Goal: Transaction & Acquisition: Obtain resource

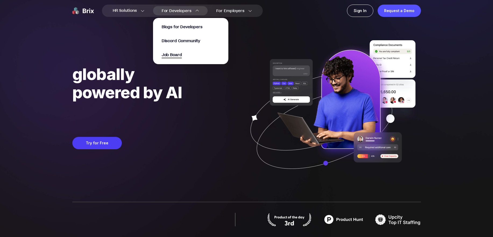
click at [175, 53] on span "Job Board" at bounding box center [172, 55] width 20 height 6
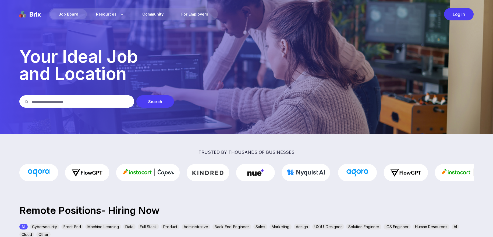
click at [155, 103] on div "Search" at bounding box center [155, 101] width 38 height 12
click at [156, 103] on div "Search" at bounding box center [155, 101] width 38 height 12
click at [70, 13] on div "Job Board" at bounding box center [68, 14] width 37 height 10
click at [100, 104] on input "text" at bounding box center [80, 101] width 97 height 12
type input "****"
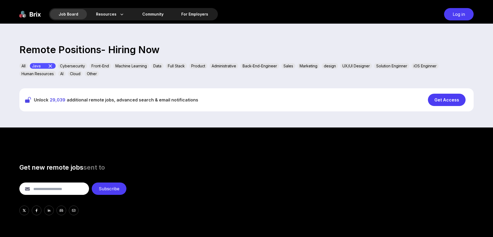
scroll to position [161, 0]
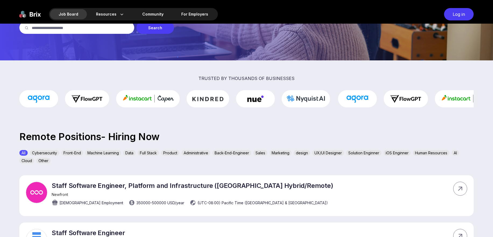
scroll to position [148, 0]
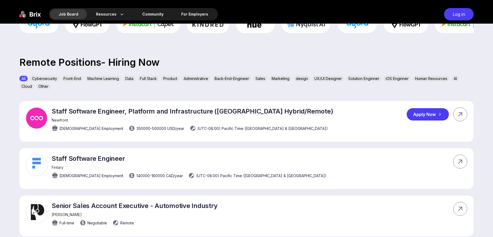
click at [136, 128] on span "350000 - 500000 USD /year" at bounding box center [160, 129] width 48 height 6
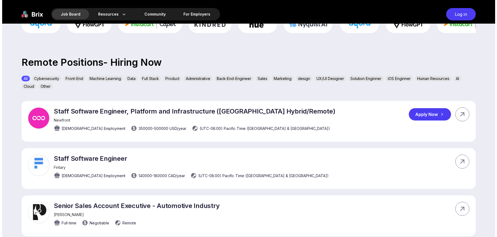
scroll to position [0, 0]
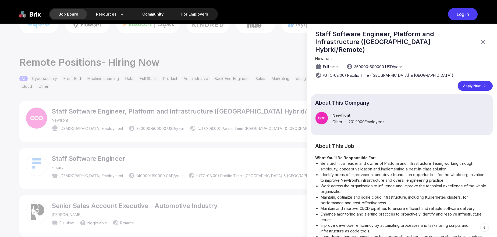
click at [118, 128] on div at bounding box center [248, 131] width 497 height 214
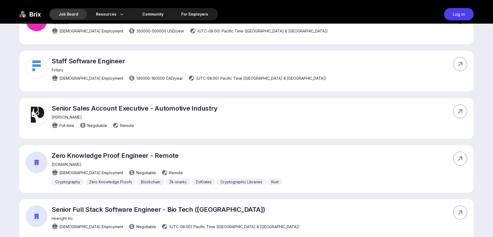
scroll to position [246, 0]
click at [462, 66] on icon at bounding box center [460, 64] width 8 height 8
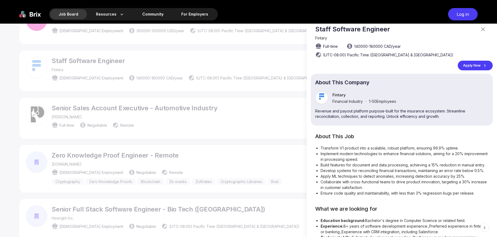
scroll to position [0, 0]
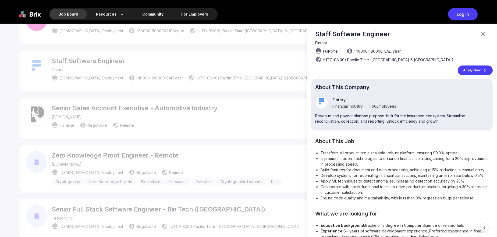
click at [480, 34] on icon at bounding box center [483, 34] width 6 height 6
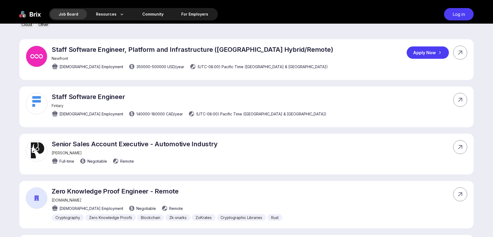
scroll to position [209, 0]
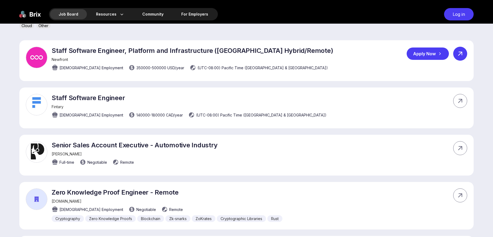
click at [465, 54] on div at bounding box center [460, 54] width 14 height 14
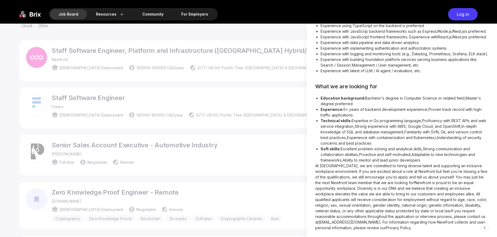
scroll to position [427, 0]
click at [267, 174] on div at bounding box center [248, 131] width 497 height 214
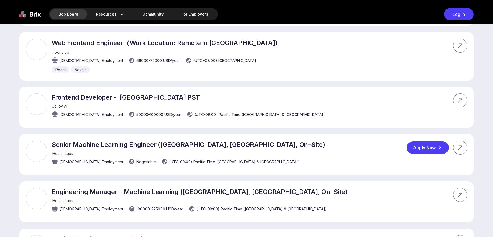
scroll to position [1009, 0]
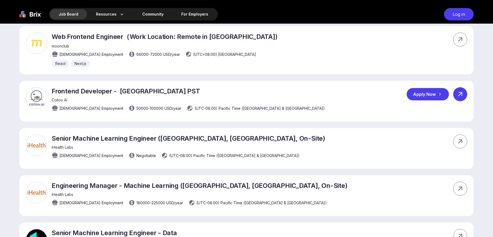
click at [462, 93] on icon at bounding box center [460, 95] width 4 height 4
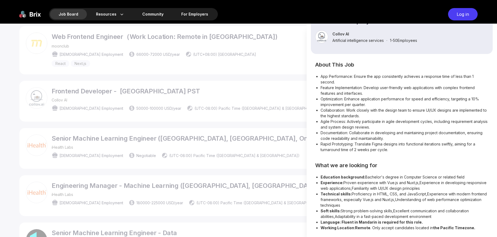
scroll to position [65, 0]
click at [248, 127] on div at bounding box center [248, 131] width 497 height 214
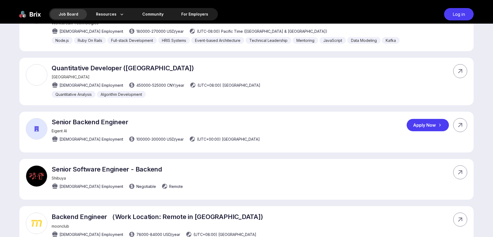
scroll to position [2103, 0]
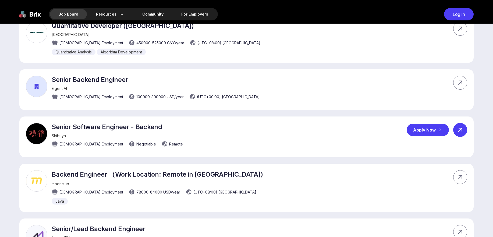
click at [463, 126] on icon at bounding box center [460, 130] width 8 height 8
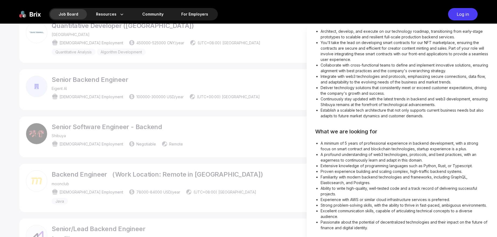
scroll to position [124, 0]
click at [274, 136] on div at bounding box center [248, 131] width 497 height 214
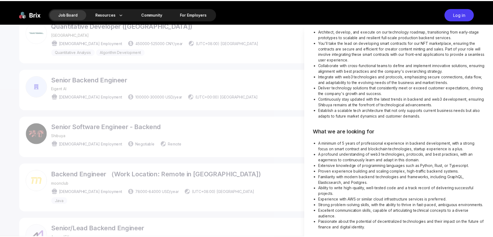
scroll to position [102, 0]
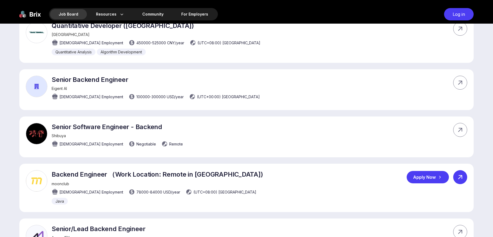
click at [464, 171] on div at bounding box center [460, 178] width 14 height 14
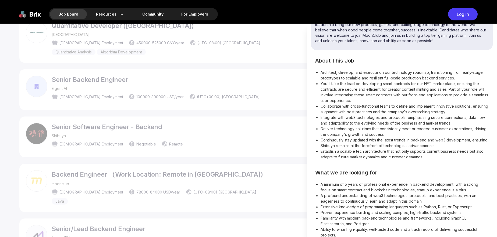
scroll to position [70, 0]
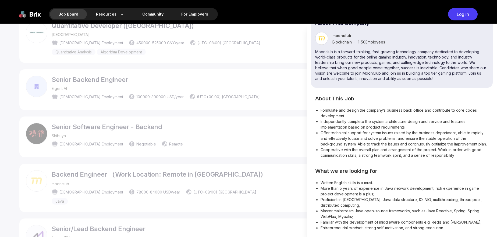
click at [253, 161] on div at bounding box center [248, 131] width 497 height 214
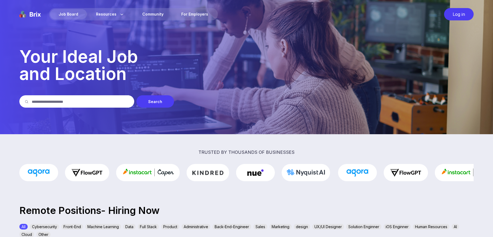
scroll to position [107, 0]
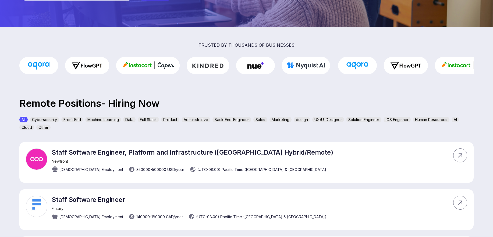
click at [247, 121] on div "Back-End-Engineer" at bounding box center [231, 120] width 39 height 6
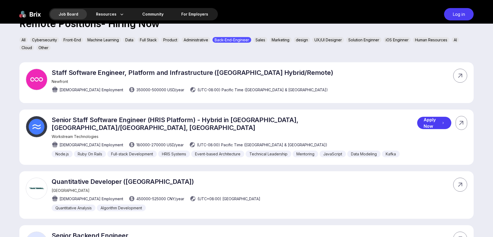
scroll to position [185, 0]
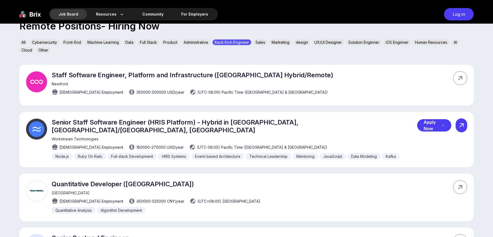
click at [462, 126] on icon at bounding box center [461, 126] width 8 height 8
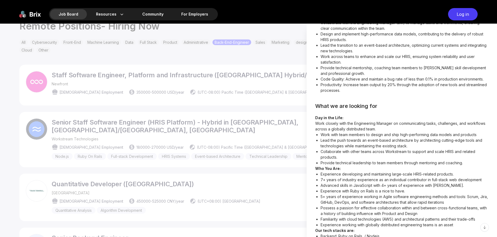
scroll to position [169, 0]
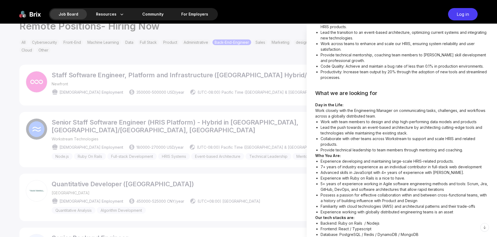
click at [247, 112] on div at bounding box center [248, 131] width 497 height 214
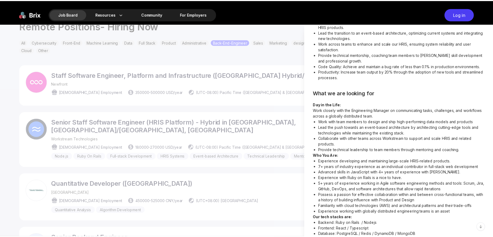
scroll to position [134, 0]
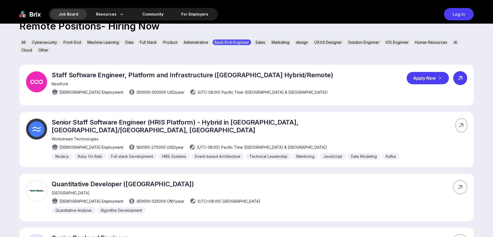
click at [462, 81] on icon at bounding box center [460, 78] width 8 height 8
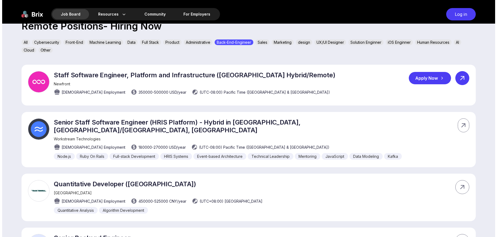
scroll to position [0, 0]
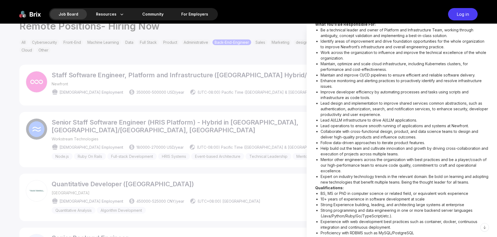
click at [376, 129] on li "Collaborate with cross-functional design, product, and data science teams to de…" at bounding box center [405, 134] width 168 height 11
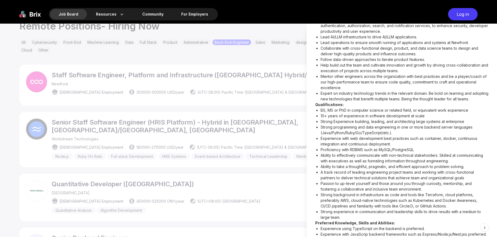
scroll to position [235, 0]
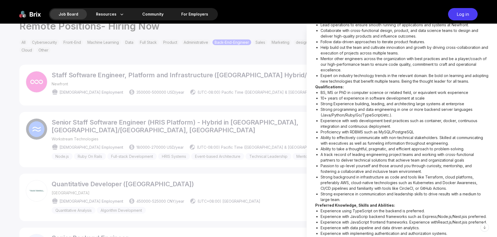
click at [259, 172] on div at bounding box center [248, 131] width 497 height 214
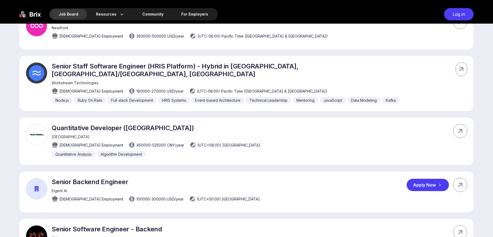
scroll to position [254, 0]
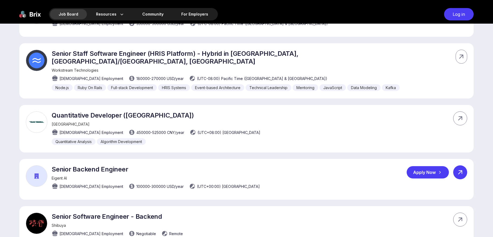
click at [463, 169] on icon at bounding box center [460, 173] width 8 height 8
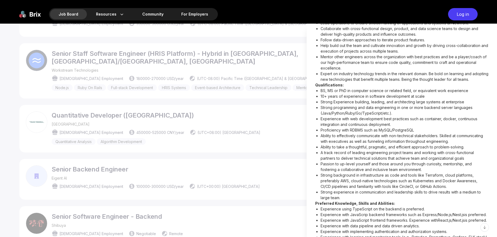
scroll to position [69, 0]
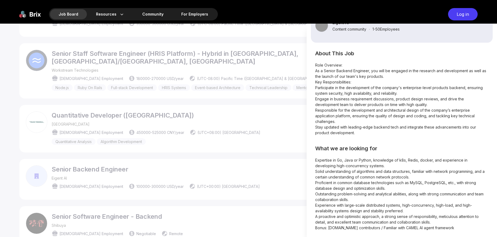
click at [271, 174] on div at bounding box center [248, 131] width 497 height 214
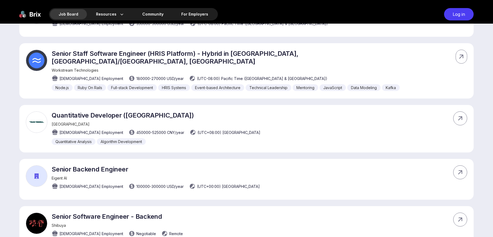
scroll to position [63, 0]
click at [465, 166] on div at bounding box center [460, 173] width 14 height 14
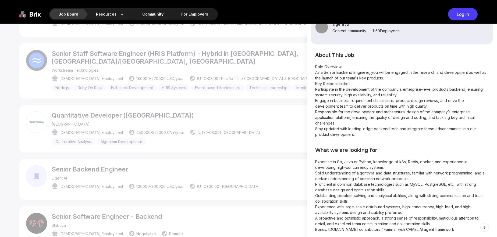
scroll to position [69, 0]
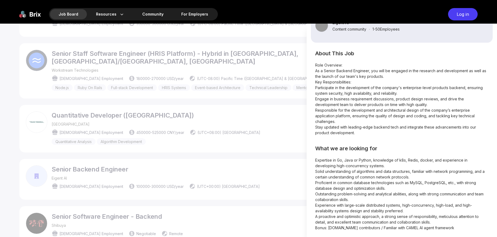
click at [255, 158] on div at bounding box center [248, 131] width 497 height 214
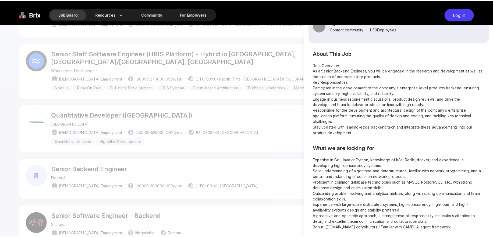
scroll to position [63, 0]
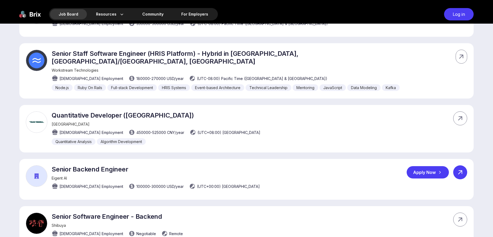
click at [457, 169] on icon at bounding box center [460, 173] width 8 height 8
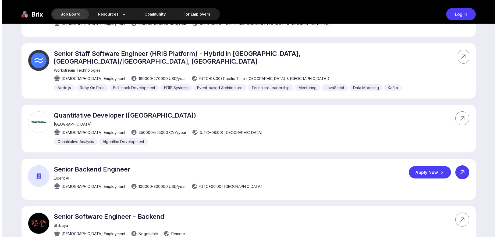
scroll to position [0, 0]
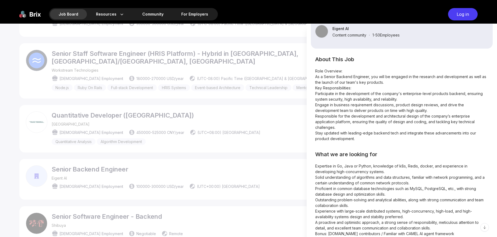
click at [232, 164] on div at bounding box center [248, 131] width 497 height 214
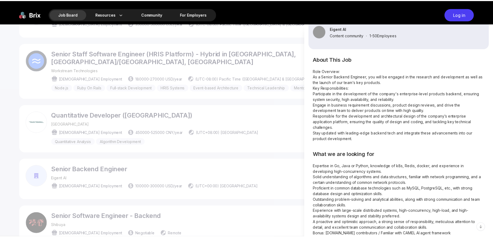
scroll to position [254, 0]
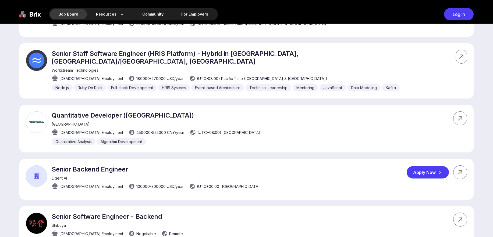
click at [425, 168] on div "Apply Now" at bounding box center [428, 172] width 42 height 12
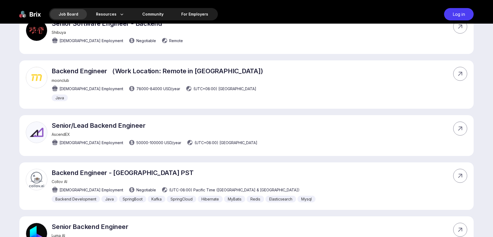
scroll to position [447, 0]
click at [463, 125] on icon at bounding box center [460, 129] width 8 height 8
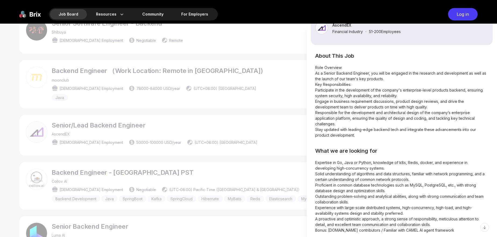
scroll to position [63, 0]
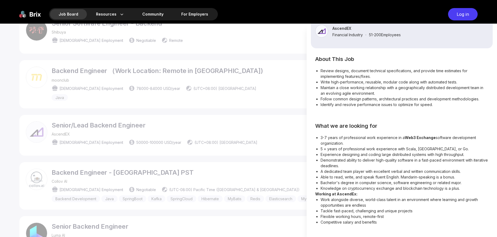
click at [173, 163] on div at bounding box center [248, 131] width 497 height 214
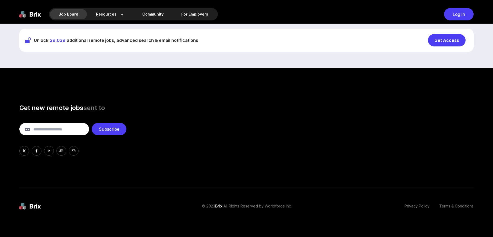
scroll to position [555, 0]
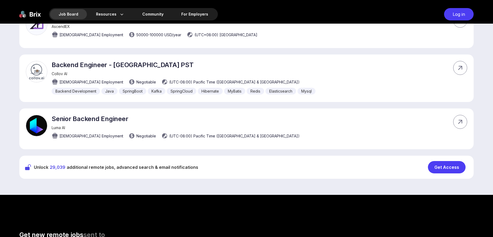
click at [445, 161] on div "Get Access" at bounding box center [447, 167] width 38 height 12
click at [449, 13] on div "Log in" at bounding box center [459, 14] width 30 height 12
